Goal: Information Seeking & Learning: Learn about a topic

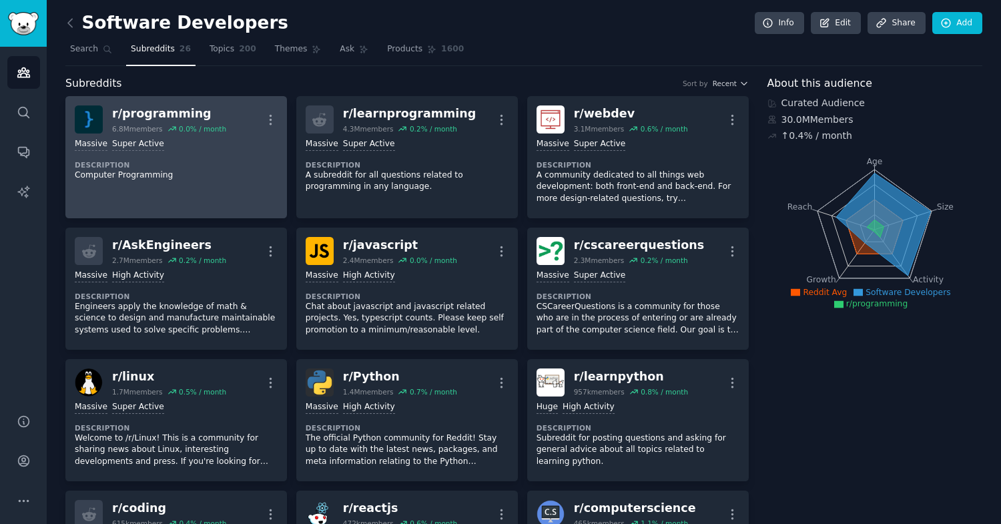
click at [249, 194] on link "r/ programming 6.8M members 0.0 % / month More >= 95th percentile for submissio…" at bounding box center [175, 157] width 221 height 122
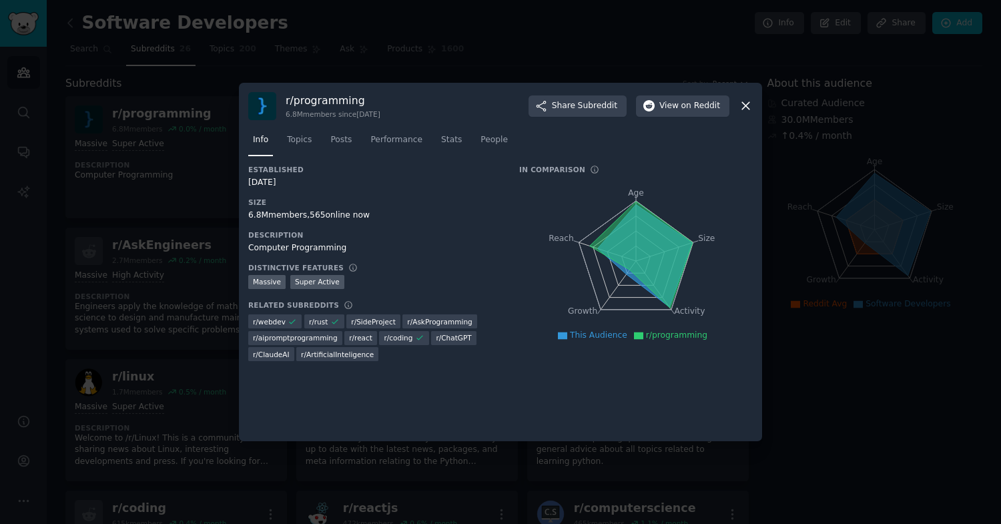
click at [181, 293] on div at bounding box center [500, 262] width 1001 height 524
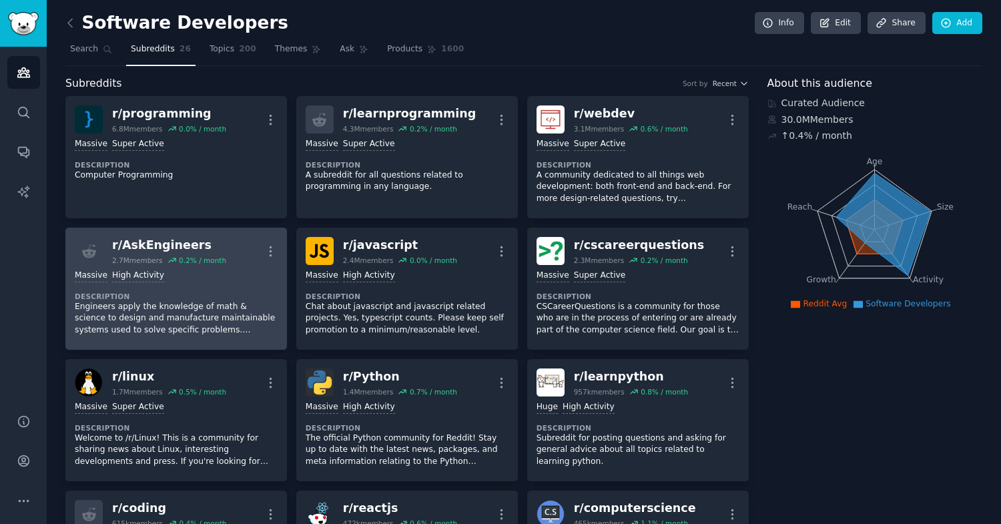
click at [201, 293] on dt "Description" at bounding box center [176, 295] width 203 height 9
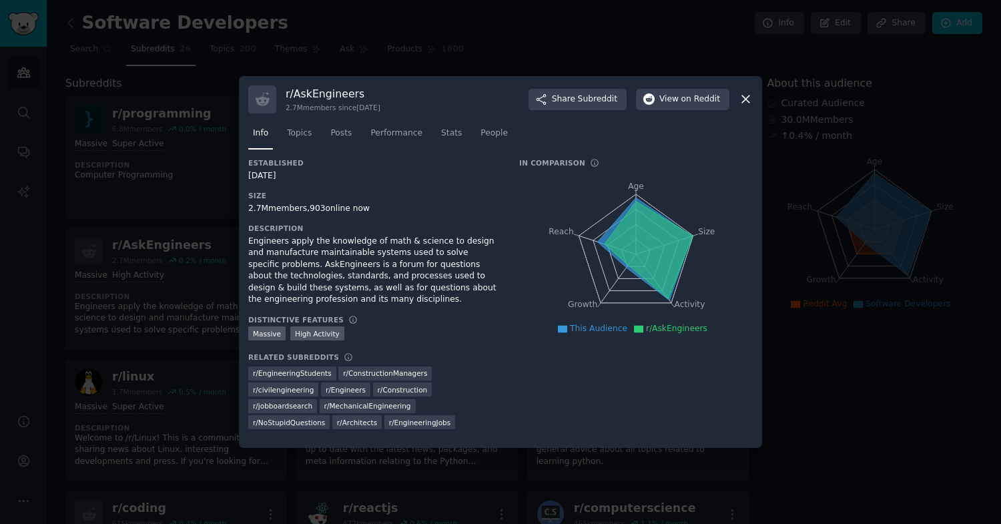
click at [356, 263] on div "Engineers apply the knowledge of math & science to design and manufacture maint…" at bounding box center [374, 270] width 252 height 70
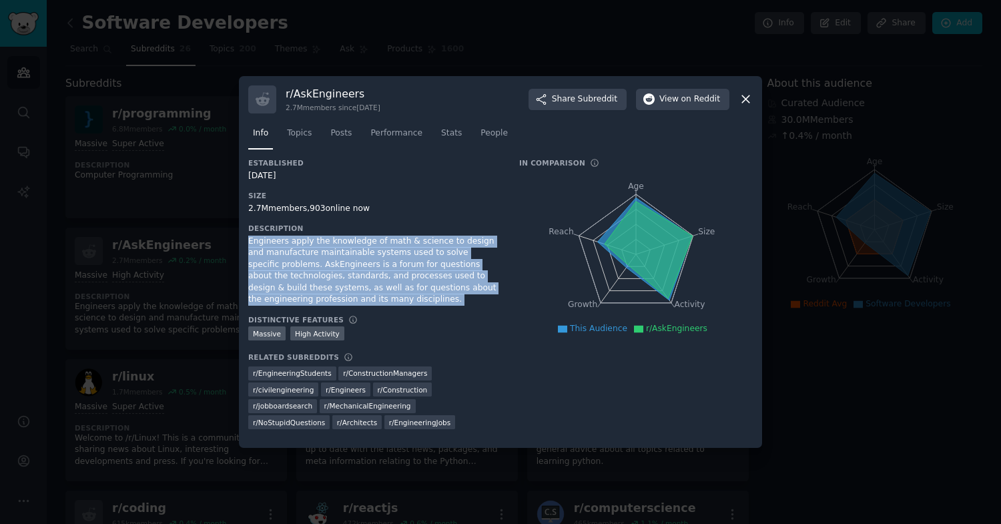
click at [323, 210] on div "2.7M members, 903 online now" at bounding box center [374, 209] width 252 height 12
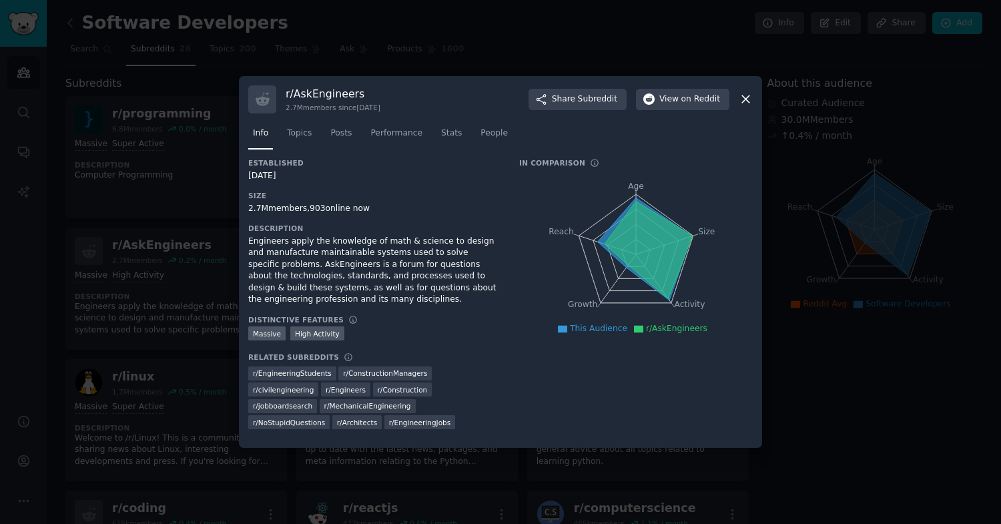
click at [323, 210] on div "2.7M members, 903 online now" at bounding box center [374, 209] width 252 height 12
click at [281, 177] on div "[DATE]" at bounding box center [374, 176] width 252 height 12
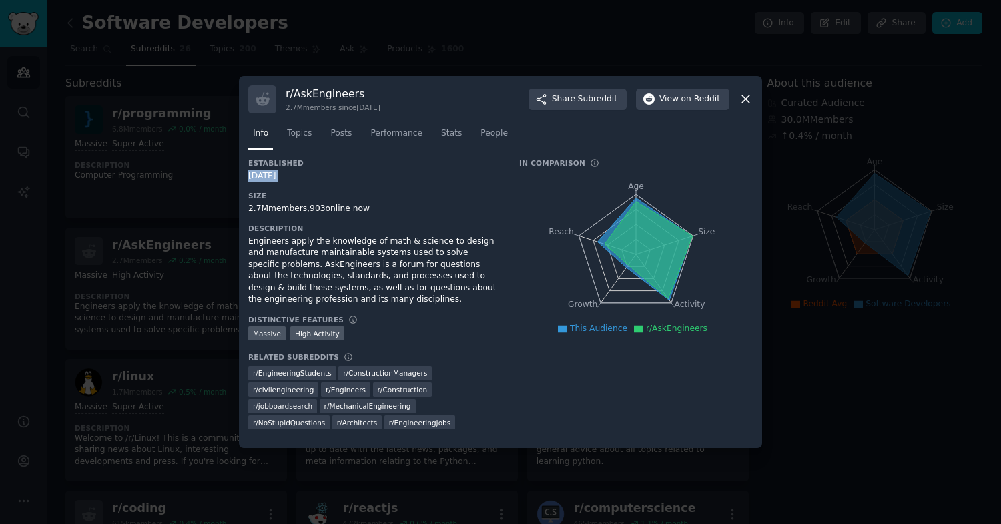
click at [330, 176] on div "[DATE]" at bounding box center [374, 176] width 252 height 12
click at [300, 136] on span "Topics" at bounding box center [299, 133] width 25 height 12
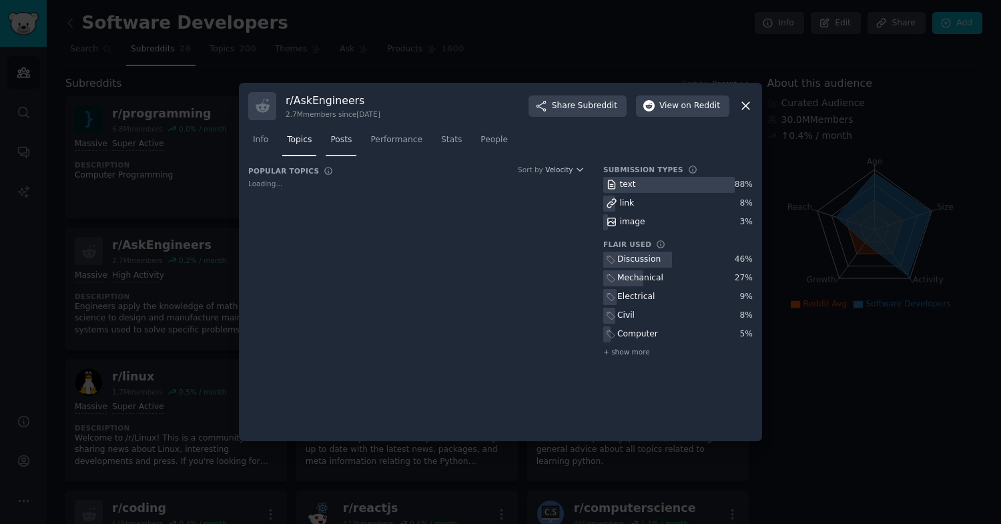
click at [328, 147] on link "Posts" at bounding box center [341, 142] width 31 height 27
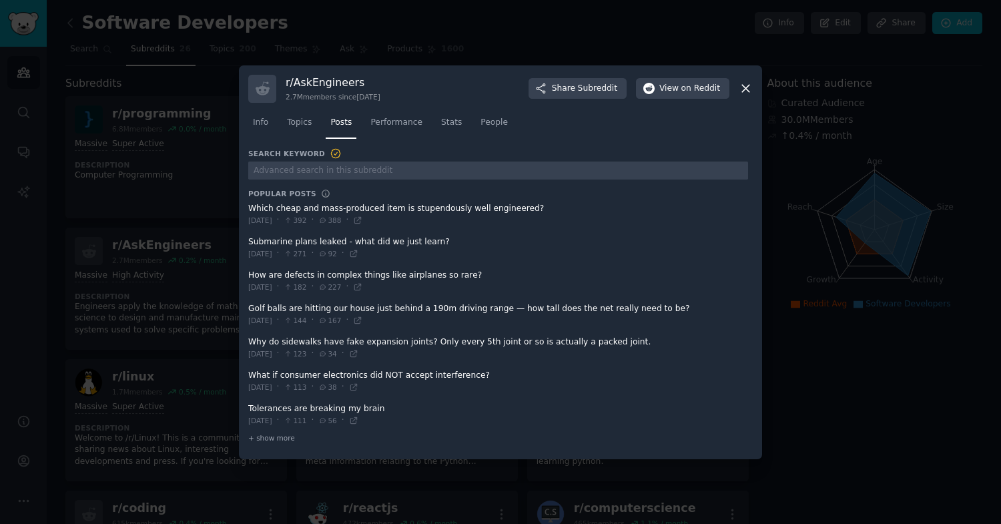
click at [748, 89] on icon at bounding box center [745, 88] width 14 height 14
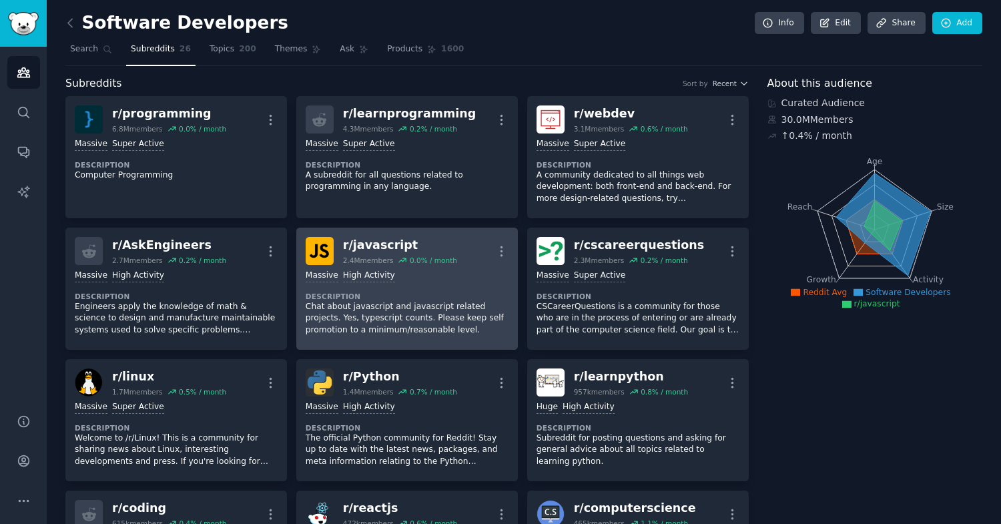
click at [422, 308] on p "Chat about javascript and javascript related projects. Yes, typescript counts. …" at bounding box center [406, 318] width 203 height 35
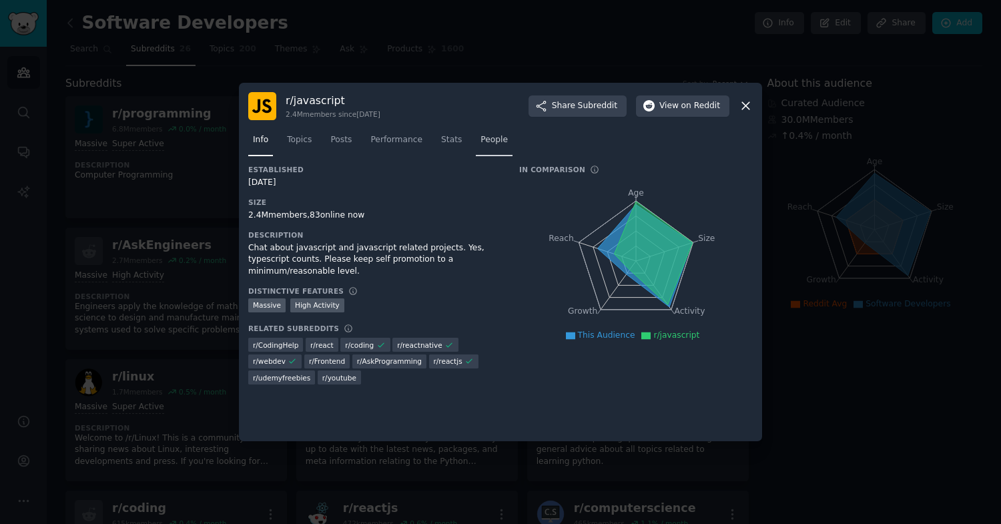
click at [486, 149] on link "People" at bounding box center [494, 142] width 37 height 27
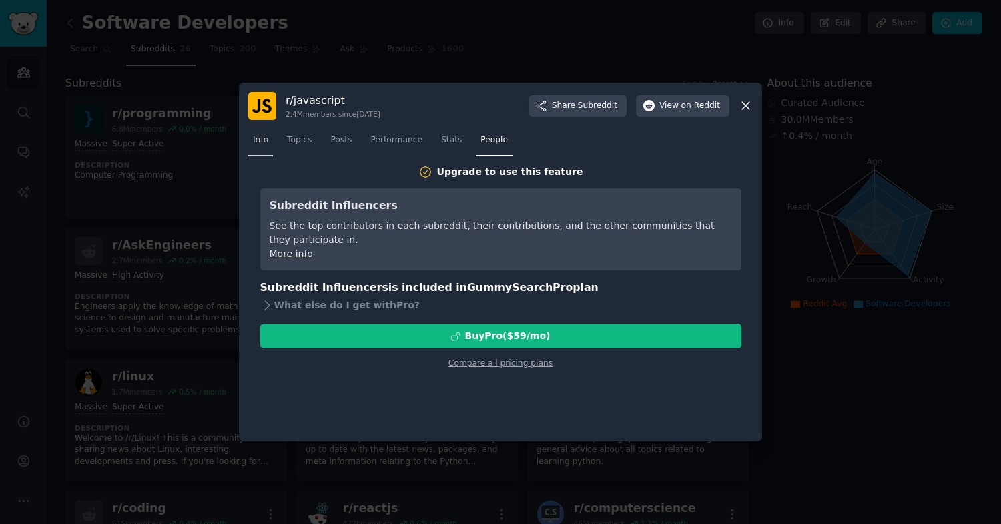
click at [266, 140] on span "Info" at bounding box center [260, 140] width 15 height 12
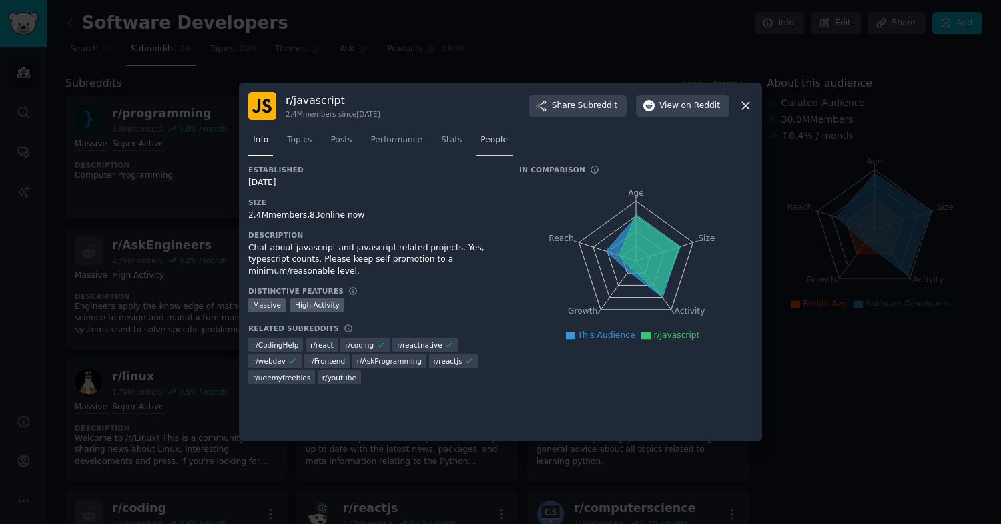
click at [492, 154] on link "People" at bounding box center [494, 142] width 37 height 27
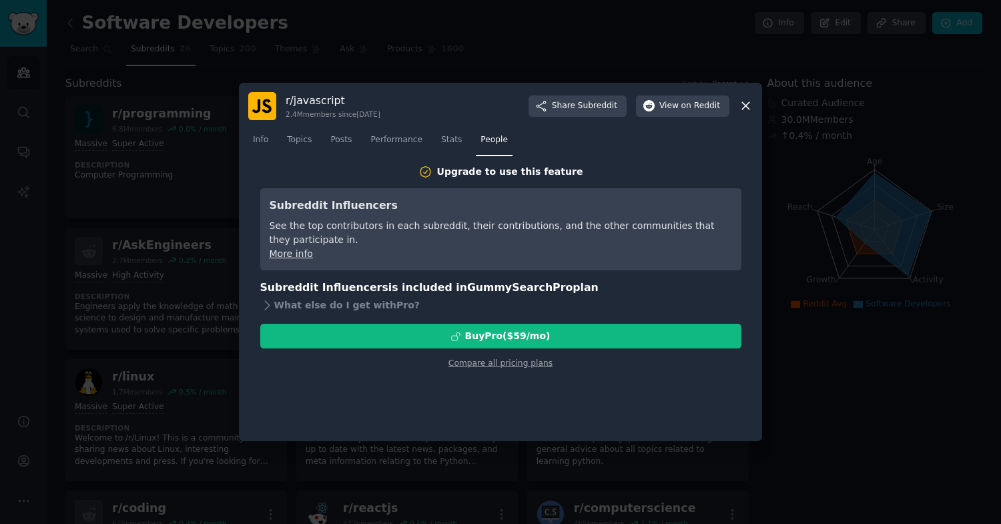
click at [746, 105] on icon at bounding box center [745, 106] width 14 height 14
